Goal: Navigation & Orientation: Find specific page/section

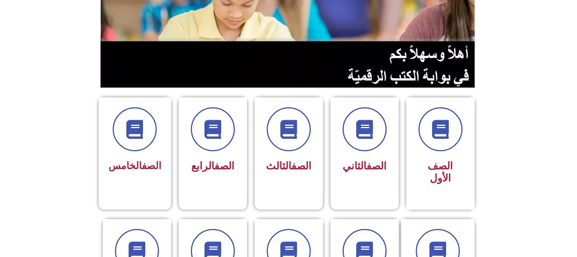
scroll to position [155, 0]
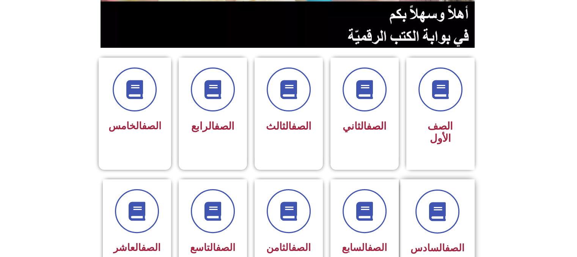
click at [463, 191] on div at bounding box center [437, 212] width 54 height 44
click at [442, 201] on icon at bounding box center [437, 211] width 21 height 21
click at [444, 218] on span at bounding box center [437, 211] width 49 height 49
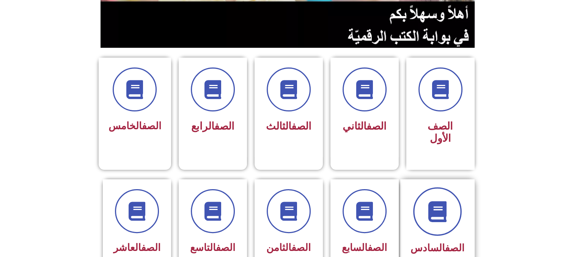
click at [444, 218] on span at bounding box center [437, 211] width 49 height 49
click at [448, 201] on icon at bounding box center [437, 211] width 21 height 21
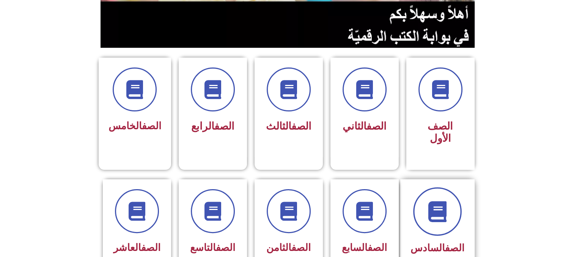
click at [448, 201] on icon at bounding box center [437, 211] width 21 height 21
click at [456, 191] on span at bounding box center [437, 211] width 49 height 49
click at [432, 201] on icon at bounding box center [437, 211] width 21 height 21
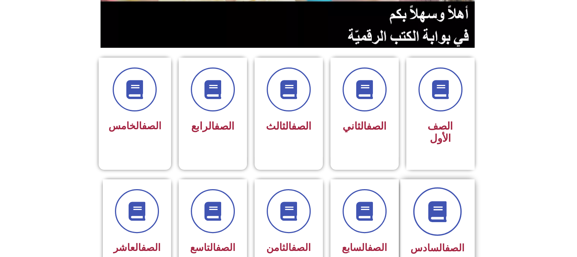
click at [432, 201] on icon at bounding box center [437, 211] width 21 height 21
click at [434, 201] on icon at bounding box center [437, 211] width 21 height 21
